Goal: Complete application form

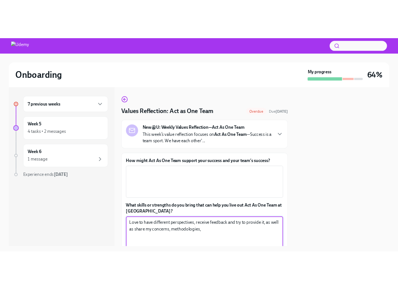
scroll to position [40, 0]
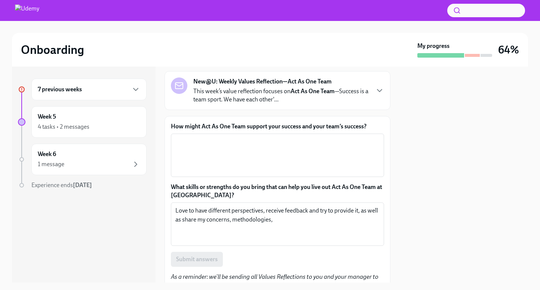
click at [249, 128] on label "How might Act As One Team support your success and your team’s success?" at bounding box center [277, 126] width 213 height 8
click at [249, 137] on textarea "How might Act As One Team support your success and your team’s success?" at bounding box center [277, 155] width 204 height 36
click at [249, 128] on label "How might Act As One Team support your success and your team’s success?" at bounding box center [277, 126] width 213 height 8
click at [249, 137] on textarea "How might Act As One Team support your success and your team’s success?" at bounding box center [277, 155] width 204 height 36
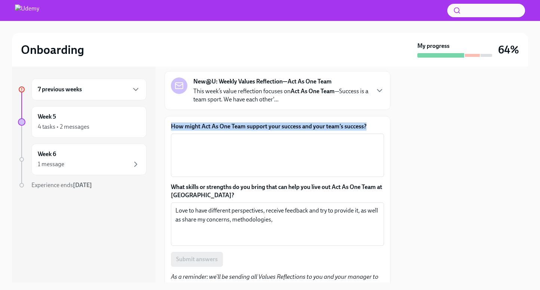
click at [249, 128] on label "How might Act As One Team support your success and your team’s success?" at bounding box center [277, 126] width 213 height 8
click at [249, 137] on textarea "How might Act As One Team support your success and your team’s success?" at bounding box center [277, 155] width 204 height 36
copy label "How might Act As One Team support your success and your team’s success?"
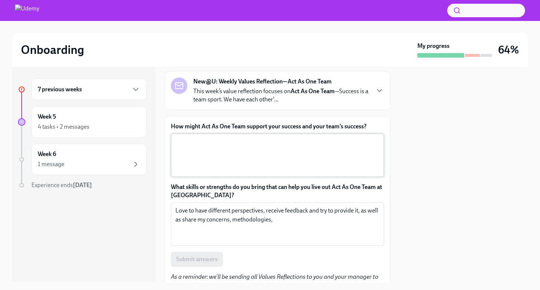
click at [201, 144] on textarea "How might Act As One Team support your success and your team’s success?" at bounding box center [277, 155] width 204 height 36
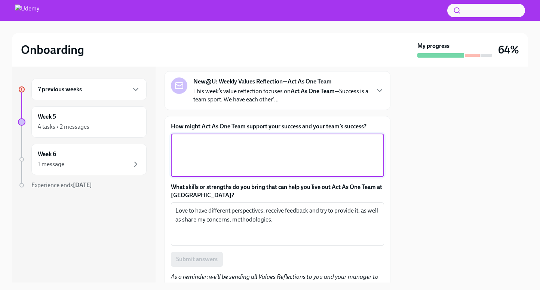
paste textarea "Acting as one team supports my success by giving me access to different perspec…"
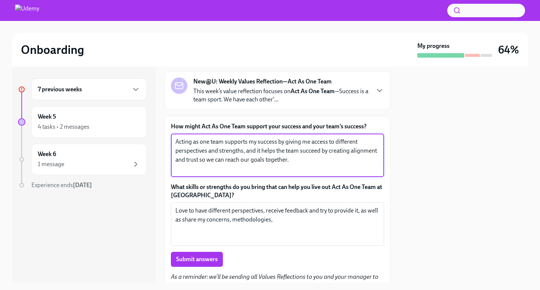
click at [234, 149] on textarea "Acting as one team supports my success by giving me access to different perspec…" at bounding box center [277, 155] width 204 height 36
drag, startPoint x: 297, startPoint y: 151, endPoint x: 283, endPoint y: 150, distance: 14.6
click at [283, 152] on textarea "Acting as one team supports my success by giving me access to different perspec…" at bounding box center [277, 155] width 204 height 36
type textarea "Acting as one team supports my success by giving me access to different perspec…"
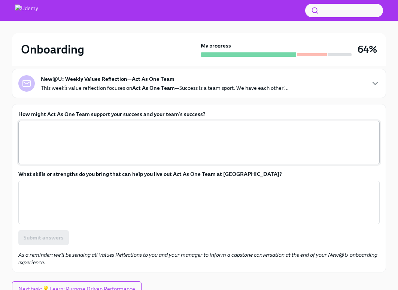
scroll to position [88, 0]
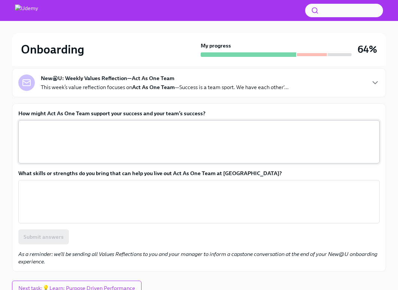
click at [128, 152] on textarea "How might Act As One Team support your success and your team’s success?" at bounding box center [199, 142] width 352 height 36
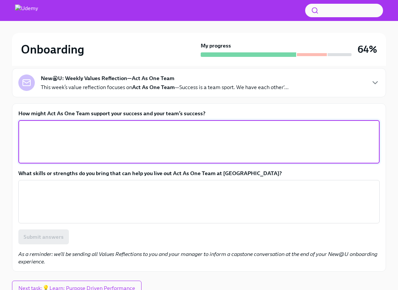
click at [35, 123] on div "x ​" at bounding box center [198, 141] width 361 height 43
paste textarea "Acting as one team supports my success by giving me access to different perspec…"
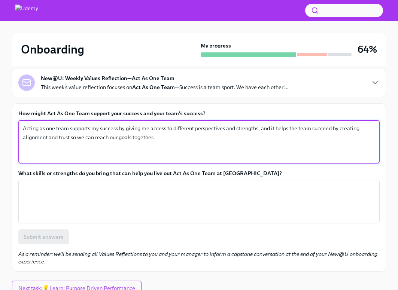
click at [244, 131] on textarea "Acting as one team supports my success by giving me access to different perspec…" at bounding box center [199, 142] width 352 height 36
drag, startPoint x: 312, startPoint y: 128, endPoint x: 297, endPoint y: 129, distance: 15.0
click at [297, 129] on textarea "Acting as one team supports my success by giving me access to different perspec…" at bounding box center [199, 142] width 352 height 36
click at [183, 137] on textarea "Acting as one team supports my success by giving me access to different perspec…" at bounding box center [199, 142] width 352 height 36
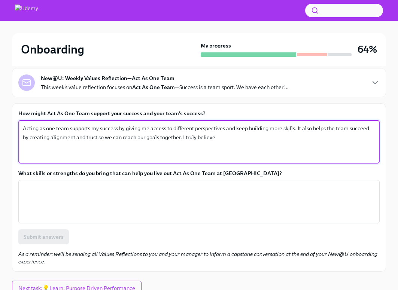
drag, startPoint x: 212, startPoint y: 139, endPoint x: 175, endPoint y: 138, distance: 37.4
click at [175, 138] on textarea "Acting as one team supports my success by giving me access to different perspec…" at bounding box center [199, 142] width 352 height 36
type textarea "Acting as one team supports my success by giving me access to different perspec…"
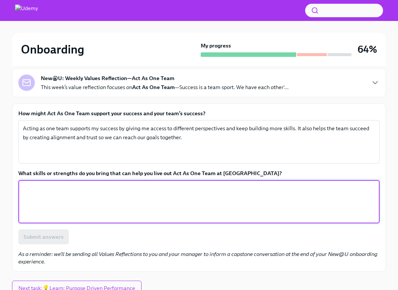
click at [96, 188] on textarea "What skills or strengths do you bring that can help you live out Act As One Tea…" at bounding box center [199, 202] width 352 height 36
click at [68, 188] on textarea "I believe I'm a loyal member" at bounding box center [199, 202] width 352 height 36
click at [114, 187] on textarea "I believe I'm a loyal teammember" at bounding box center [199, 202] width 352 height 36
click at [80, 188] on textarea "I believe I'm a loyal teammember" at bounding box center [199, 202] width 352 height 36
click at [117, 186] on textarea "I believe I'm a loyal team member" at bounding box center [199, 202] width 352 height 36
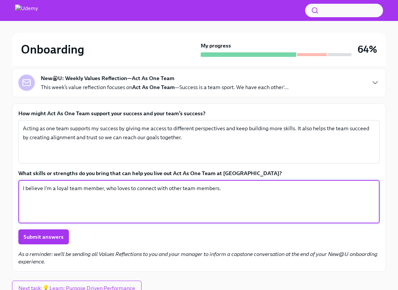
click at [129, 173] on label "What skills or strengths do you bring that can help you live out Act As One Tea…" at bounding box center [198, 172] width 361 height 7
click at [129, 184] on textarea "I believe I'm a loyal team member, who loves to connect with other team members." at bounding box center [199, 202] width 352 height 36
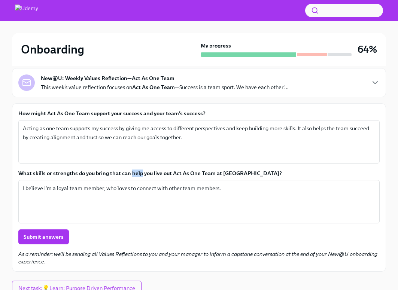
click at [129, 173] on label "What skills or strengths do you bring that can help you live out Act As One Tea…" at bounding box center [198, 172] width 361 height 7
click at [129, 184] on textarea "I believe I'm a loyal team member, who loves to connect with other team members." at bounding box center [199, 202] width 352 height 36
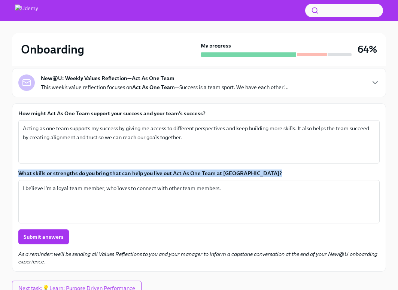
click at [129, 173] on label "What skills or strengths do you bring that can help you live out Act As One Tea…" at bounding box center [198, 172] width 361 height 7
click at [129, 184] on textarea "I believe I'm a loyal team member, who loves to connect with other team members." at bounding box center [199, 202] width 352 height 36
copy label "What skills or strengths do you bring that can help you live out Act As One Tea…"
click at [207, 173] on label "What skills or strengths do you bring that can help you live out Act As One Tea…" at bounding box center [198, 172] width 361 height 7
click at [207, 184] on textarea "I believe I'm a loyal team member, who loves to connect with other team members." at bounding box center [199, 202] width 352 height 36
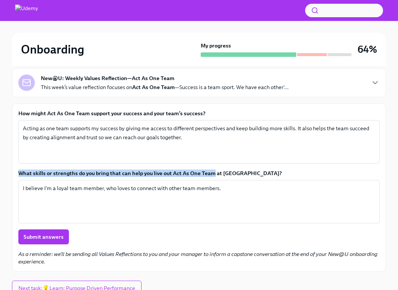
drag, startPoint x: 211, startPoint y: 172, endPoint x: 13, endPoint y: 173, distance: 197.5
click at [13, 173] on div "How might Act As One Team support your success and your team’s success? Acting …" at bounding box center [199, 187] width 374 height 168
copy label "What skills or strengths do you bring that can help you live out Act As One Team"
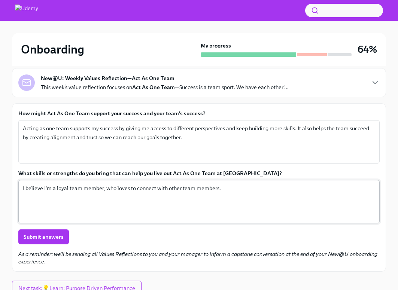
click at [120, 183] on div "I believe I'm a loyal team member, who loves to connect with other team members…" at bounding box center [198, 201] width 361 height 43
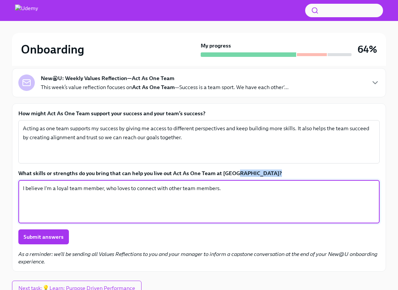
click at [120, 183] on div "I believe I'm a loyal team member, who loves to connect with other team members…" at bounding box center [198, 201] width 361 height 43
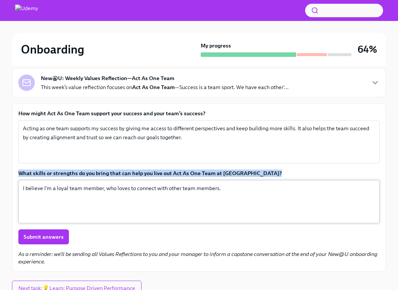
click at [120, 183] on div "I believe I'm a loyal team member, who loves to connect with other team members…" at bounding box center [198, 201] width 361 height 43
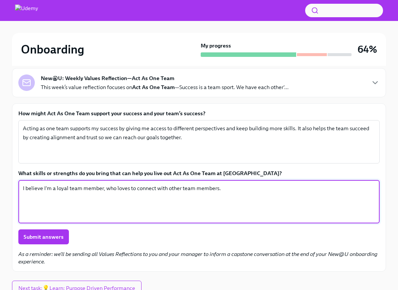
click at [123, 188] on textarea "I believe I'm a loyal team member, who loves to connect with other team members." at bounding box center [199, 202] width 352 height 36
click at [93, 189] on textarea "I believe I'm a loyal team member, who loves to connect with other team members." at bounding box center [199, 202] width 352 height 36
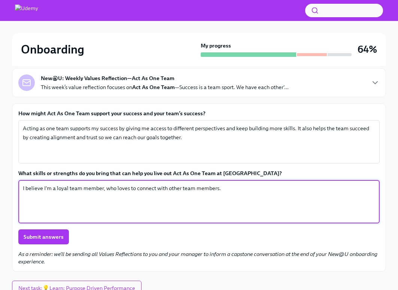
click at [93, 189] on textarea "I believe I'm a loyal team member, who loves to connect with other team members." at bounding box center [199, 202] width 352 height 36
paste textarea "’m a loyal team member who loves connecting with others. I really value feedbac…"
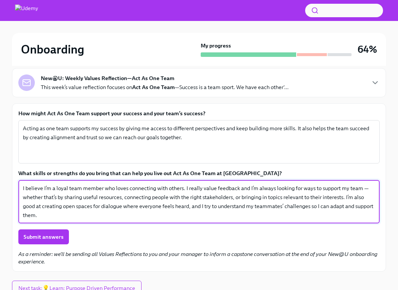
click at [31, 206] on textarea "I believe I’m a loyal team member who loves connecting with others. I really va…" at bounding box center [199, 202] width 352 height 36
click at [65, 218] on textarea "I believe I’m a loyal team member who loves connecting with others. I really va…" at bounding box center [199, 202] width 352 height 36
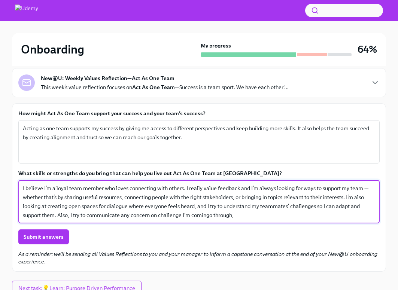
click at [209, 212] on textarea "I believe I’m a loyal team member who loves connecting with others. I really va…" at bounding box center [199, 202] width 352 height 36
click at [238, 217] on textarea "I believe I’m a loyal team member who loves connecting with others. I really va…" at bounding box center [199, 202] width 352 height 36
drag, startPoint x: 273, startPoint y: 217, endPoint x: 57, endPoint y: 214, distance: 216.3
click at [57, 214] on textarea "I believe I’m a loyal team member who loves connecting with others. I really va…" at bounding box center [199, 202] width 352 height 36
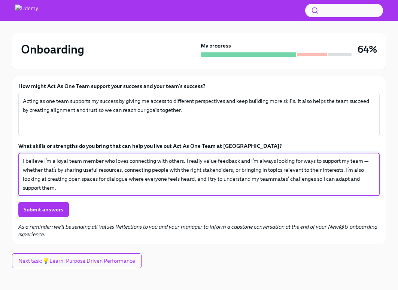
scroll to position [121, 0]
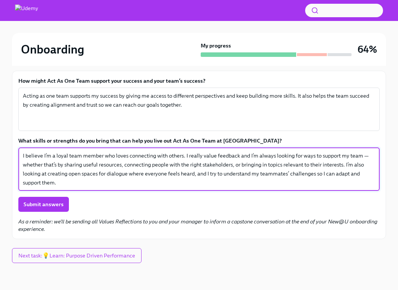
type textarea "I believe I’m a loyal team member who loves connecting with others. I really va…"
click at [49, 203] on span "Submit answers" at bounding box center [44, 204] width 40 height 7
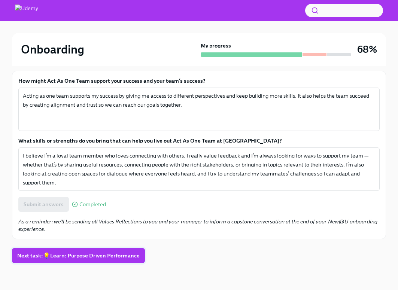
click at [54, 256] on span "Next task : 💡Learn: Purpose Driven Performance" at bounding box center [78, 255] width 122 height 7
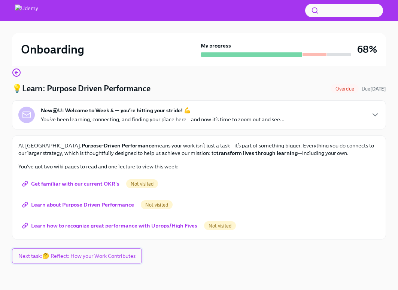
scroll to position [56, 0]
click at [367, 116] on div "New@U: Welcome to Week 4 — you’re hitting your stride! 💪 You’ve been learning, …" at bounding box center [198, 114] width 361 height 16
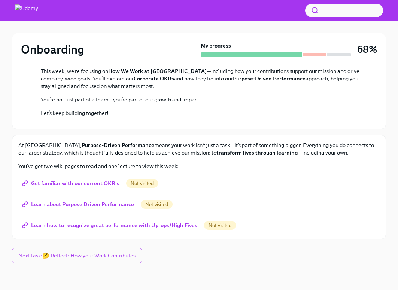
scroll to position [312, 0]
